Goal: Check status: Check status

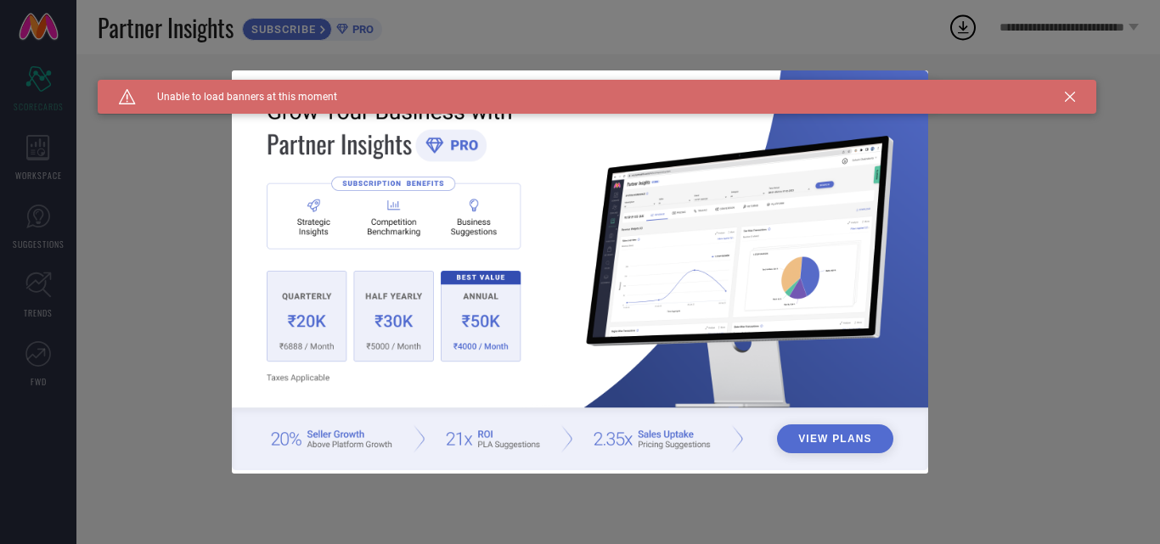
type input "All"
click at [1069, 95] on icon at bounding box center [1070, 97] width 10 height 10
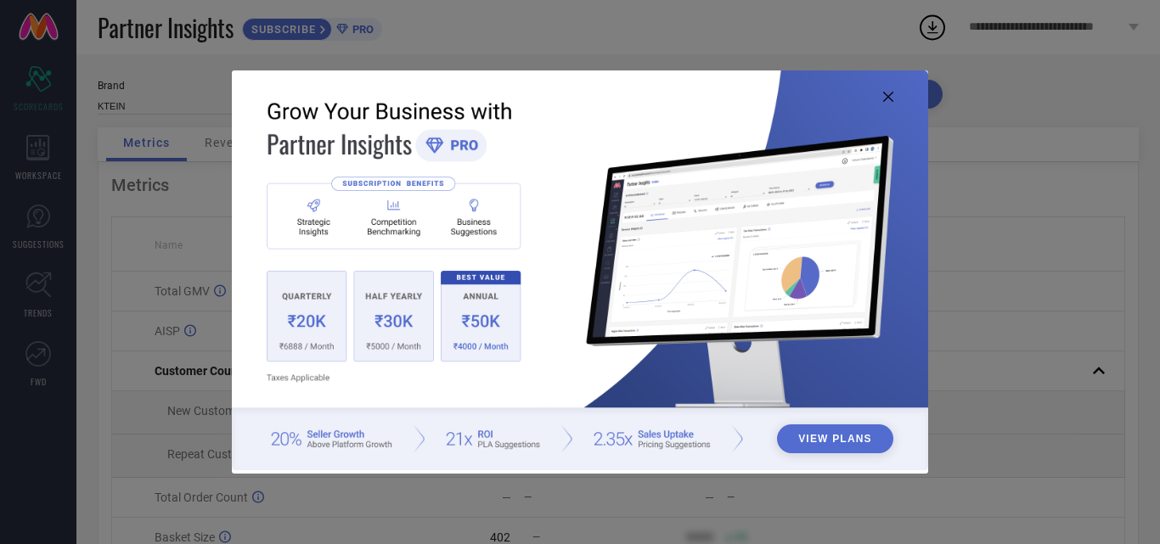
click at [889, 95] on icon at bounding box center [888, 97] width 10 height 10
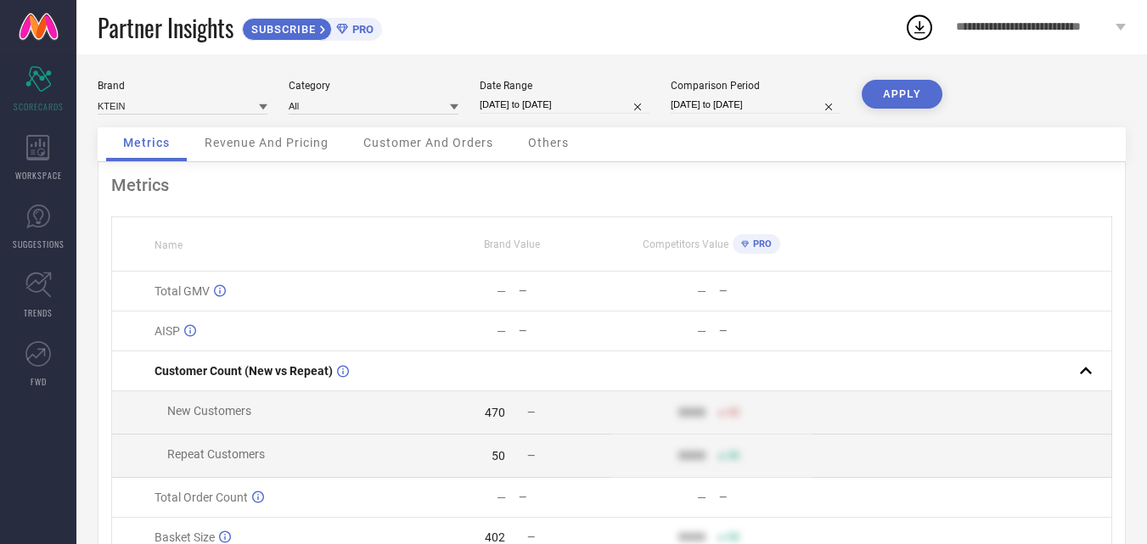
click at [538, 114] on div "Date Range [DATE] to [DATE]" at bounding box center [565, 97] width 170 height 35
select select "4"
select select "2024"
select select "5"
select select "2024"
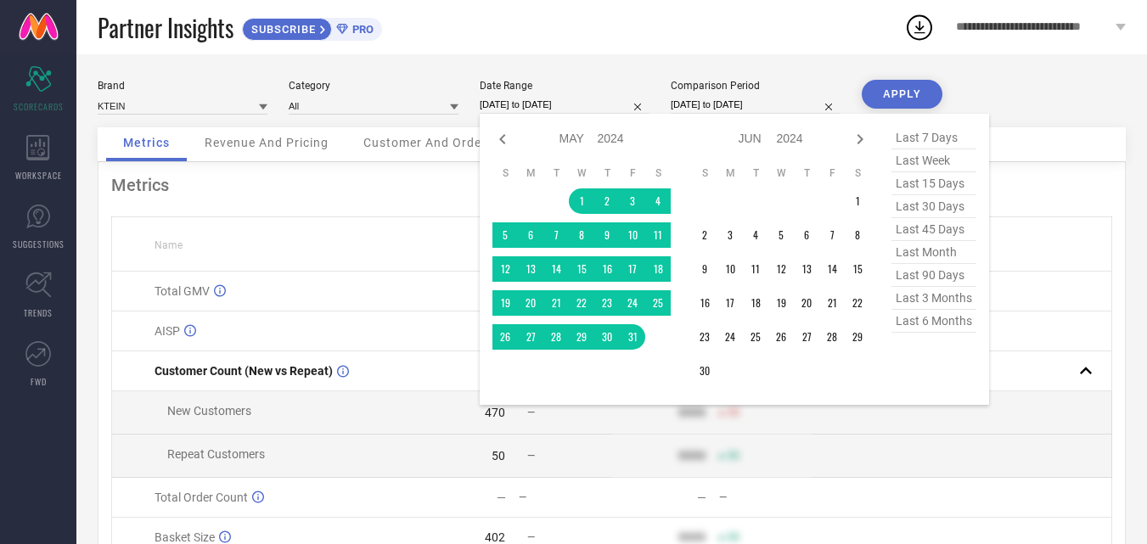
click at [533, 104] on input "[DATE] to [DATE]" at bounding box center [565, 105] width 170 height 18
click at [868, 138] on icon at bounding box center [860, 139] width 20 height 20
select select "5"
select select "2024"
select select "6"
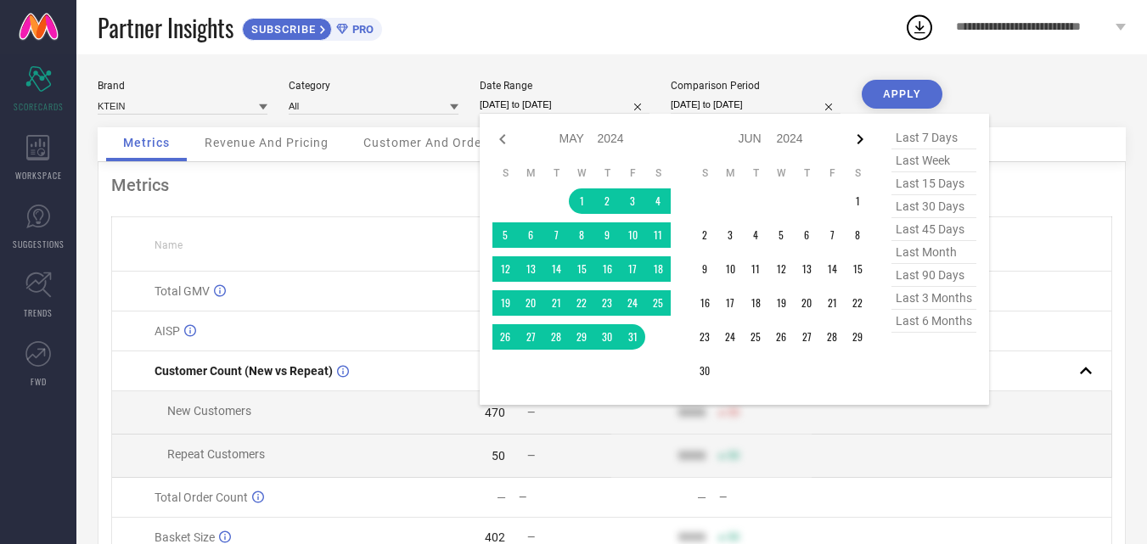
select select "2024"
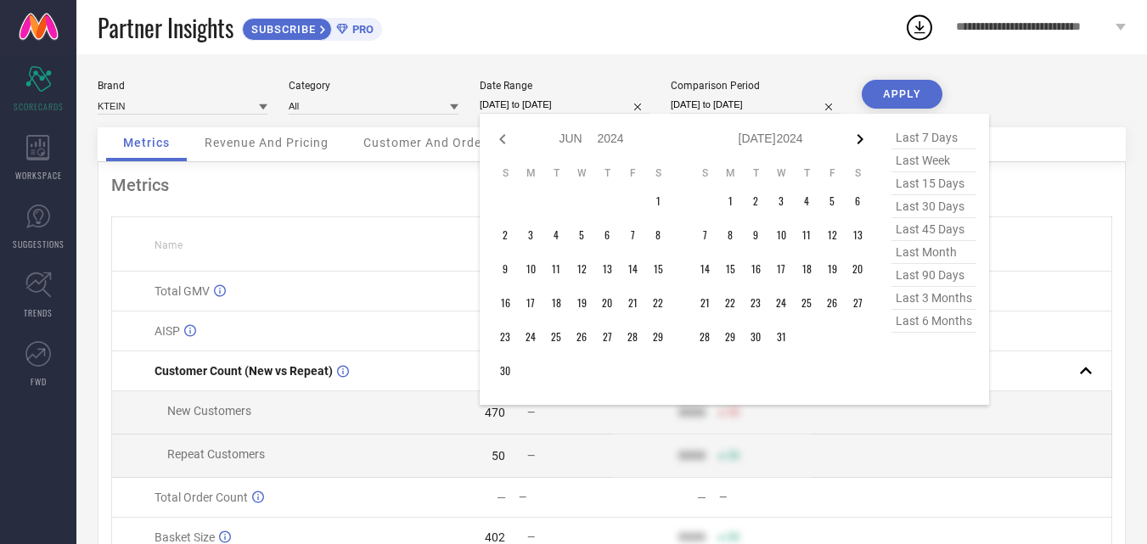
click at [860, 144] on icon at bounding box center [860, 139] width 20 height 20
select select "6"
select select "2024"
select select "7"
select select "2024"
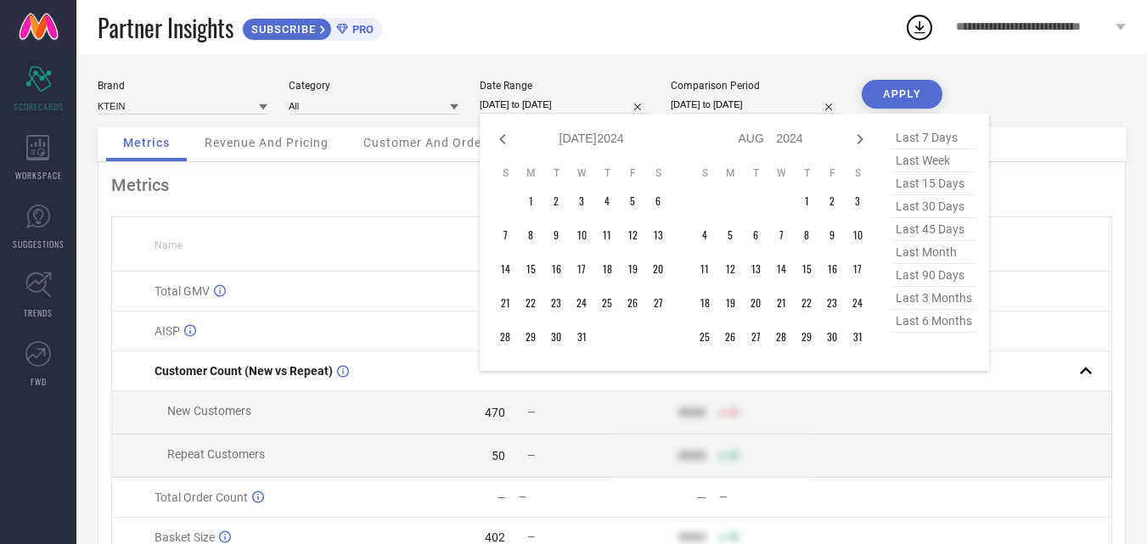
click at [860, 144] on icon at bounding box center [860, 139] width 20 height 20
select select "7"
select select "2024"
select select "8"
select select "2024"
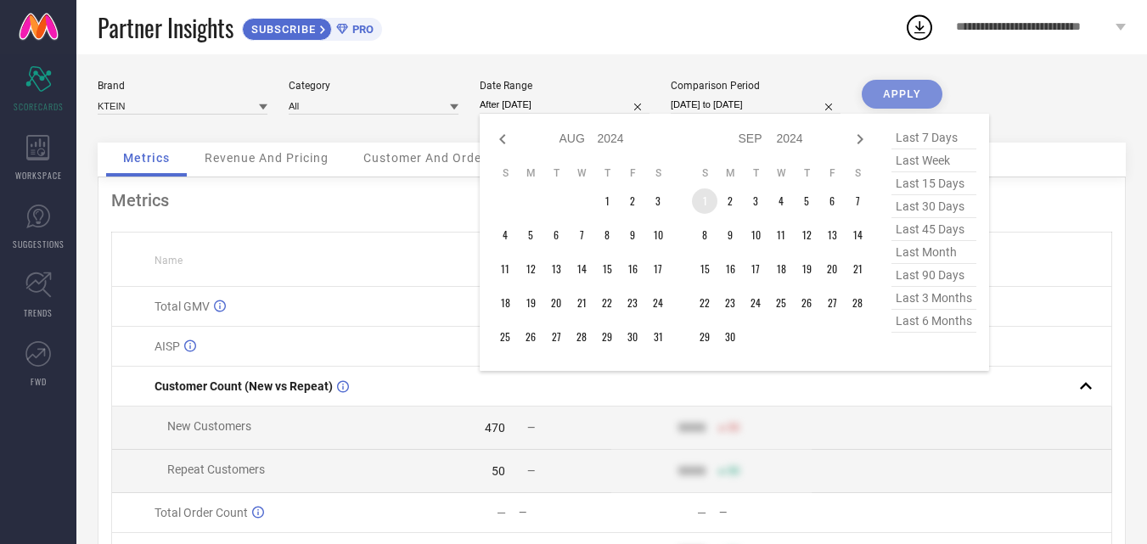
click at [708, 199] on td "1" at bounding box center [704, 201] width 25 height 25
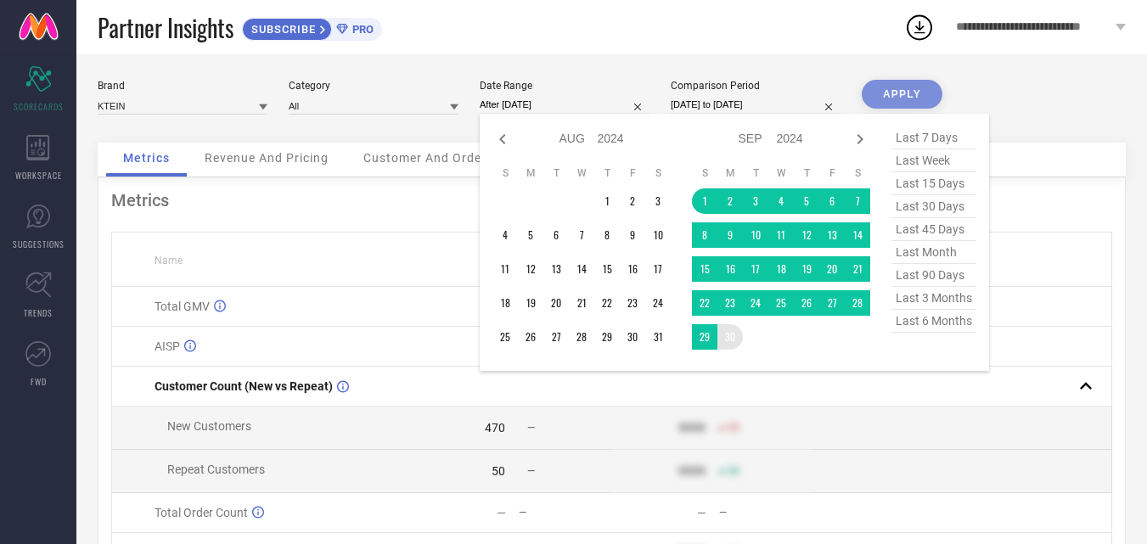
type input "[DATE] to [DATE]"
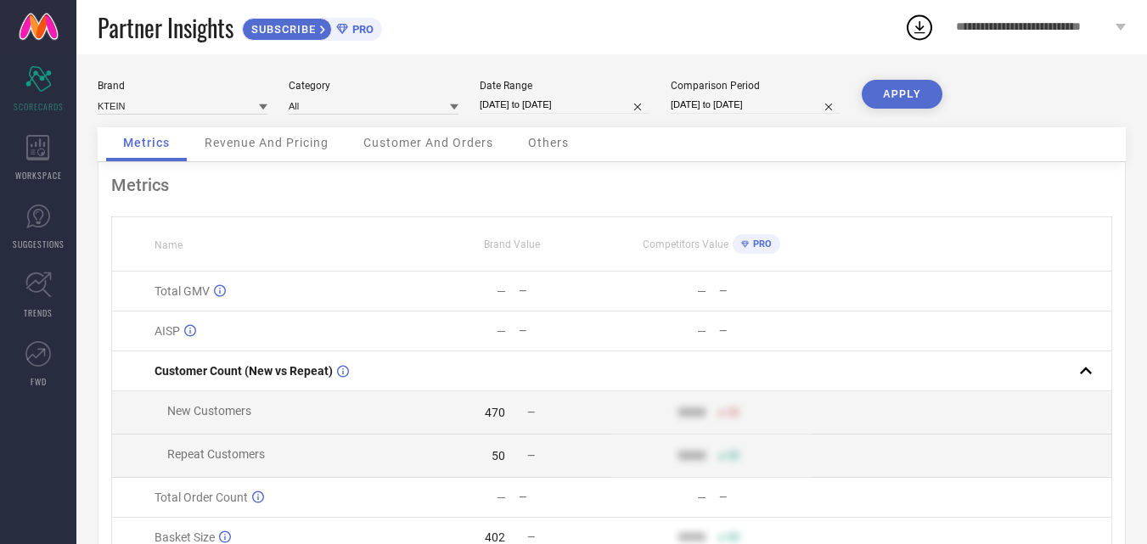
click at [915, 92] on button "APPLY" at bounding box center [902, 94] width 81 height 29
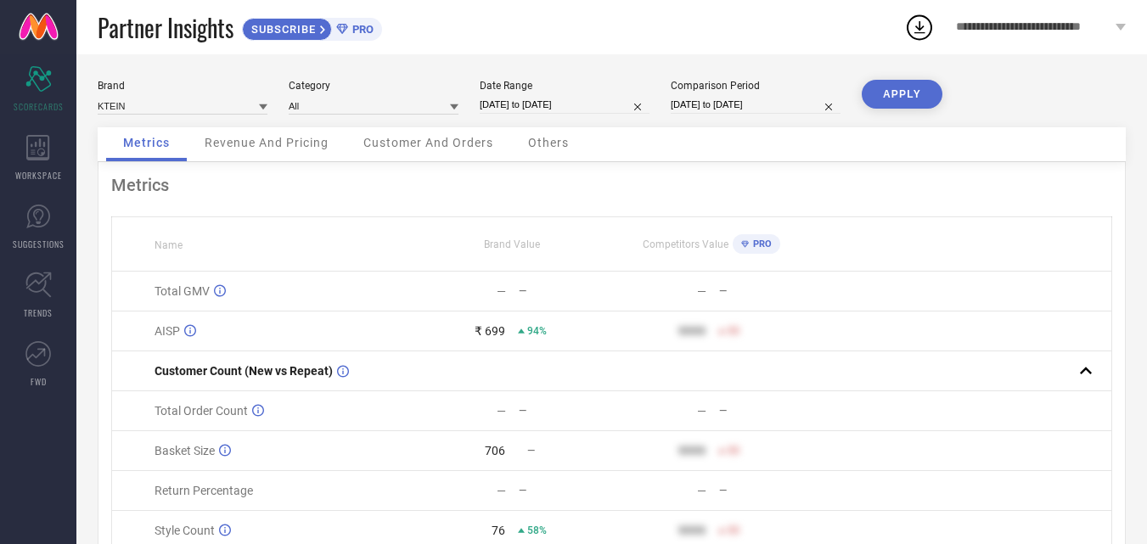
click at [283, 142] on span "Revenue And Pricing" at bounding box center [267, 143] width 124 height 14
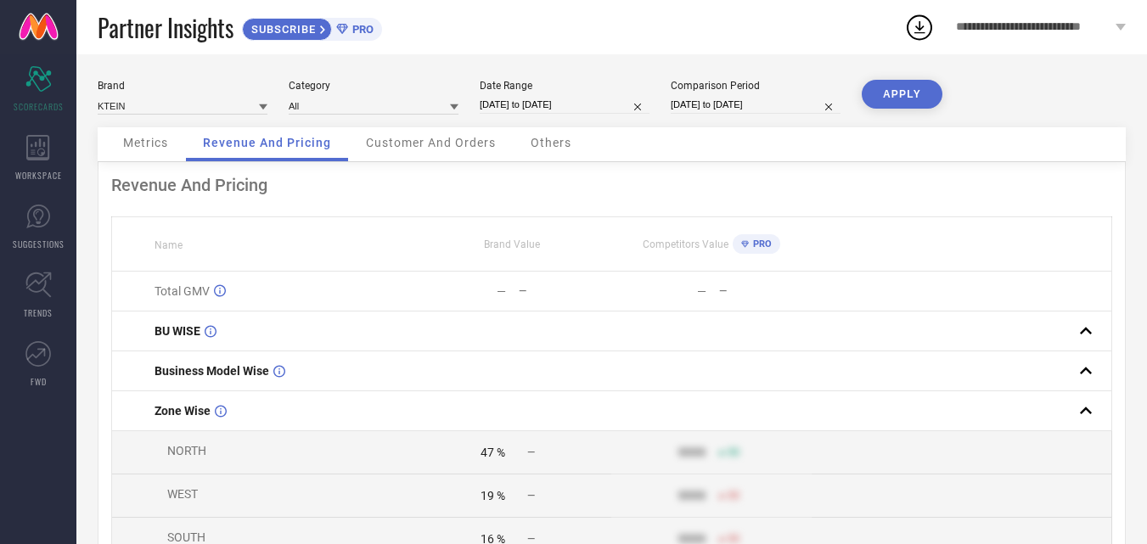
click at [142, 140] on span "Metrics" at bounding box center [145, 143] width 45 height 14
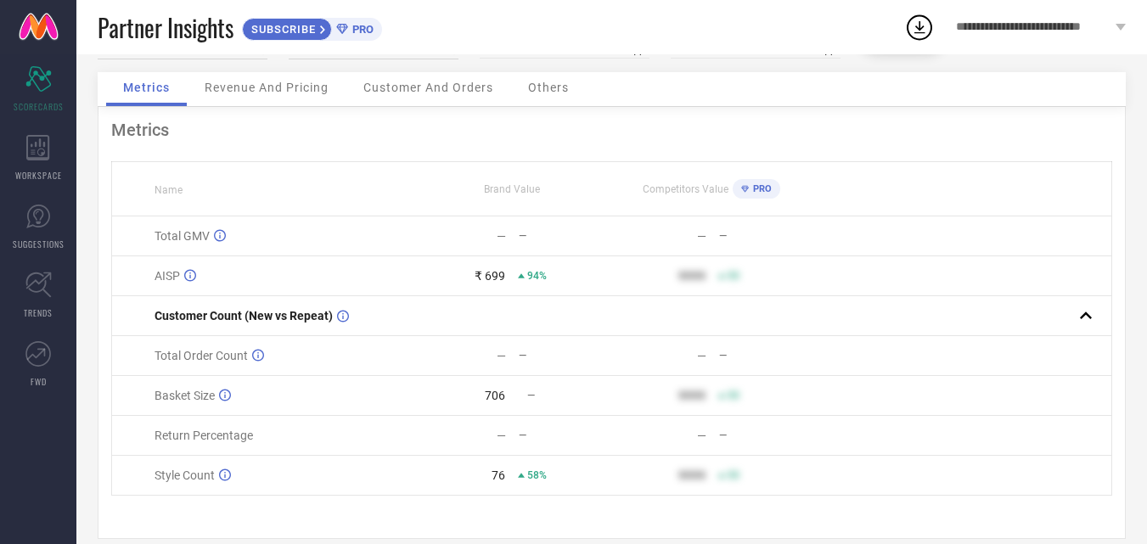
scroll to position [82, 0]
